Goal: Task Accomplishment & Management: Complete application form

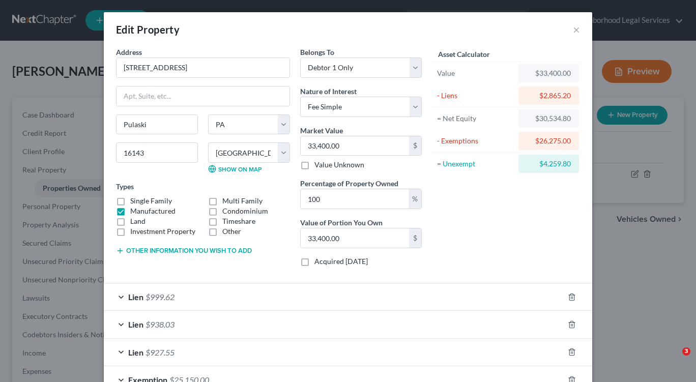
select select "39"
select select "36"
select select "0"
click at [575, 31] on button "×" at bounding box center [576, 29] width 7 height 12
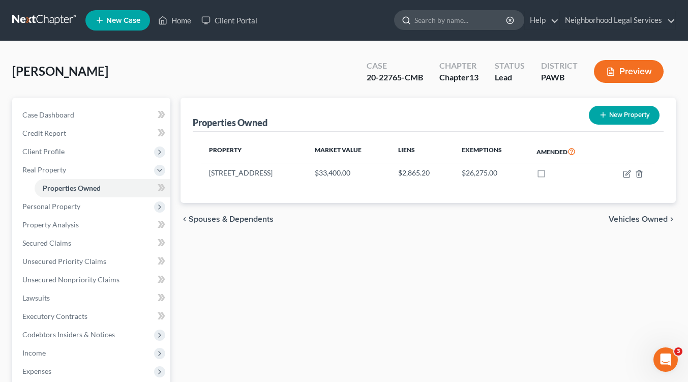
click at [447, 21] on input "search" at bounding box center [461, 20] width 93 height 19
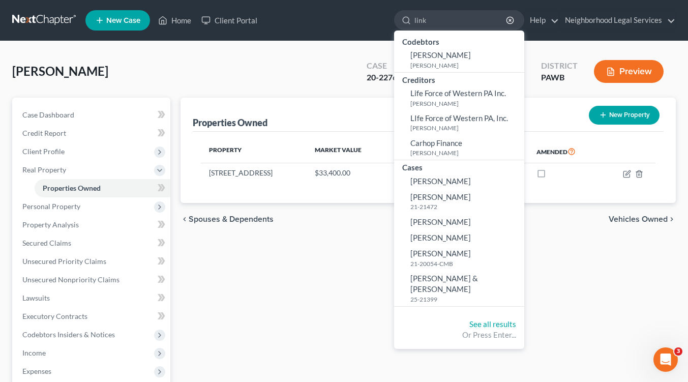
type input "link"
click at [444, 180] on span "[PERSON_NAME]" at bounding box center [441, 181] width 61 height 9
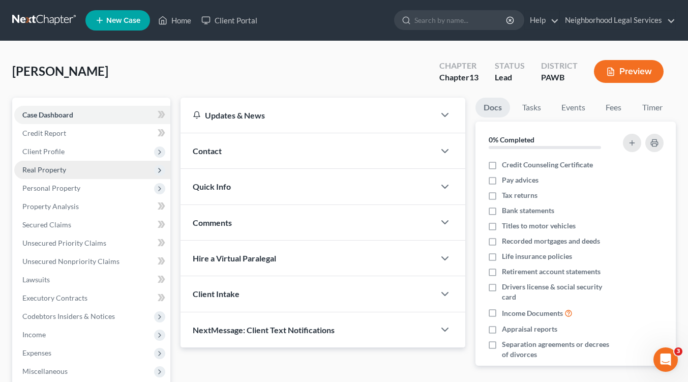
click at [81, 168] on span "Real Property" at bounding box center [92, 170] width 156 height 18
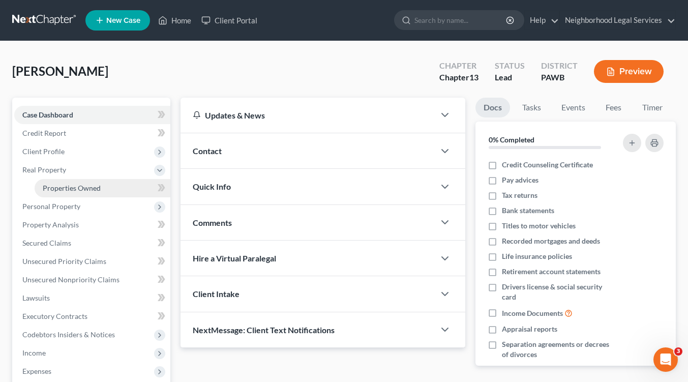
click at [85, 190] on span "Properties Owned" at bounding box center [72, 188] width 58 height 9
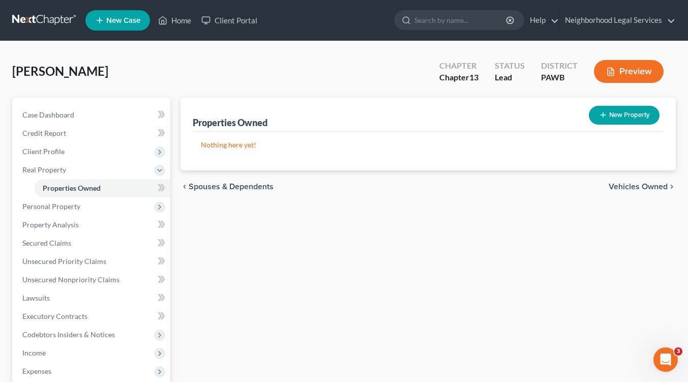
click at [626, 117] on button "New Property" at bounding box center [624, 115] width 71 height 19
select select "0"
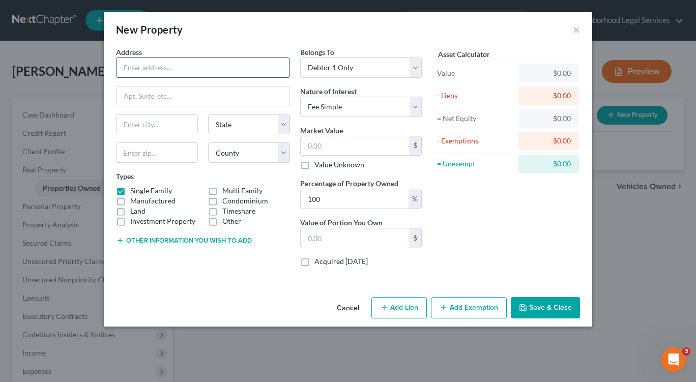
click at [143, 67] on input "text" at bounding box center [203, 67] width 173 height 19
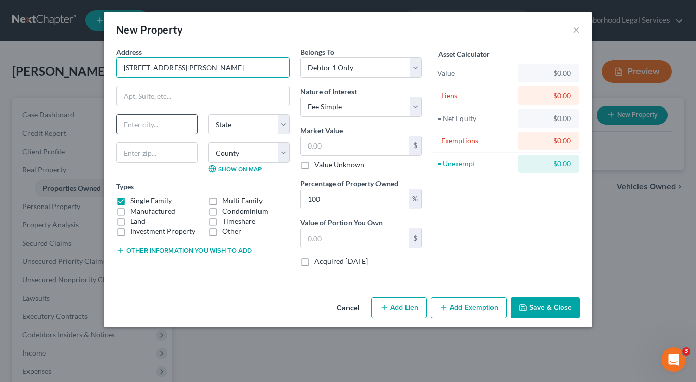
type input "[STREET_ADDRESS][PERSON_NAME]"
click at [140, 129] on input "text" at bounding box center [157, 124] width 81 height 19
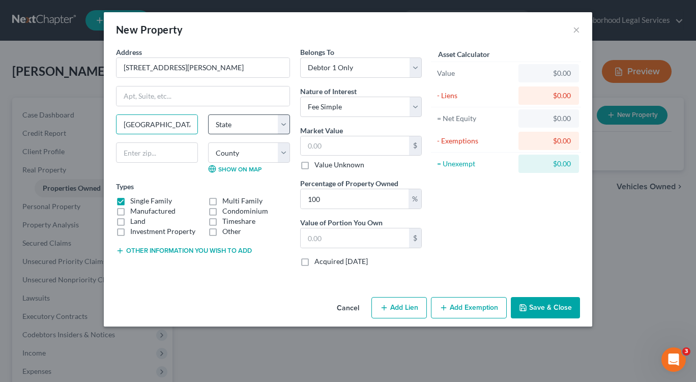
type input "[GEOGRAPHIC_DATA]"
click at [282, 126] on select "State [US_STATE] AK AR AZ CA CO CT DE DC [GEOGRAPHIC_DATA] [GEOGRAPHIC_DATA] GU…" at bounding box center [249, 124] width 82 height 20
select select "39"
click at [208, 114] on select "State [US_STATE] AK AR AZ CA CO CT DE DC [GEOGRAPHIC_DATA] [GEOGRAPHIC_DATA] GU…" at bounding box center [249, 124] width 82 height 20
drag, startPoint x: 142, startPoint y: 153, endPoint x: 169, endPoint y: 140, distance: 29.8
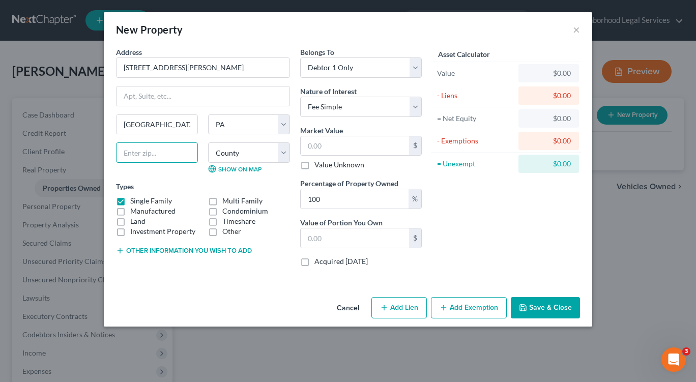
click at [142, 153] on input "text" at bounding box center [157, 152] width 82 height 20
type input "16102"
click at [285, 156] on select "County [GEOGRAPHIC_DATA] [GEOGRAPHIC_DATA] [GEOGRAPHIC_DATA] [GEOGRAPHIC_DATA] …" at bounding box center [249, 152] width 82 height 20
select select "36"
click at [208, 142] on select "County [GEOGRAPHIC_DATA] [GEOGRAPHIC_DATA] [GEOGRAPHIC_DATA] [GEOGRAPHIC_DATA] …" at bounding box center [249, 152] width 82 height 20
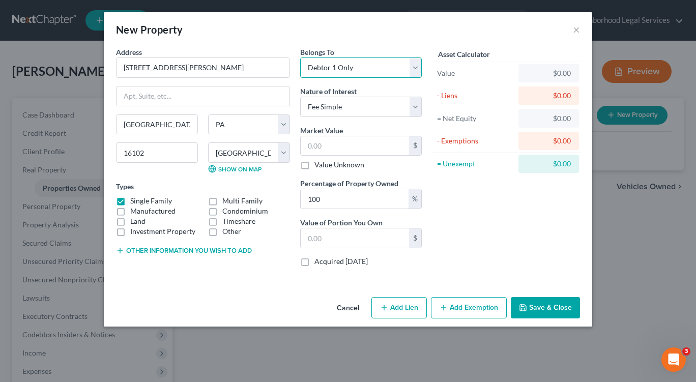
click at [418, 68] on select "Select Debtor 1 Only Debtor 2 Only Debtor 1 And Debtor 2 Only At Least One Of T…" at bounding box center [361, 67] width 122 height 20
click at [475, 236] on div "Asset Calculator Value $0.00 - Liens $0.00 = Net Equity $0.00 - Exemptions $0.0…" at bounding box center [506, 161] width 158 height 228
click at [130, 213] on label "Manufactured" at bounding box center [152, 211] width 45 height 10
click at [134, 213] on input "Manufactured" at bounding box center [137, 209] width 7 height 7
checkbox input "true"
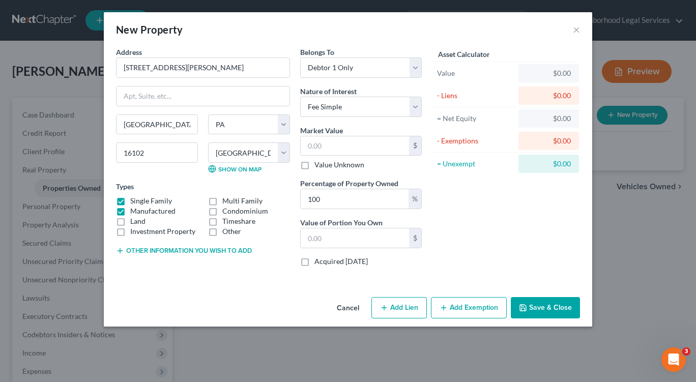
click at [130, 199] on label "Single Family" at bounding box center [151, 201] width 42 height 10
click at [134, 199] on input "Single Family" at bounding box center [137, 199] width 7 height 7
checkbox input "false"
